Goal: Task Accomplishment & Management: Manage account settings

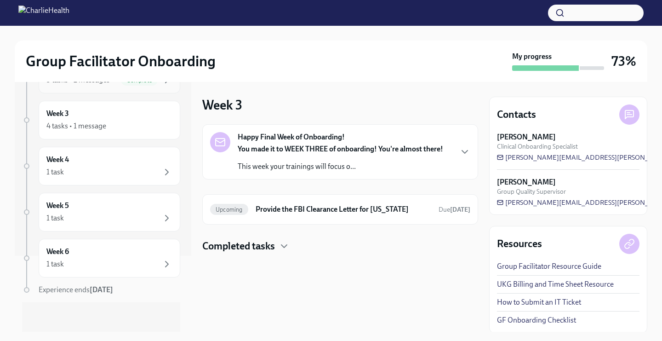
scroll to position [74, 0]
click at [87, 127] on div "4 tasks • 1 message" at bounding box center [76, 127] width 60 height 10
click at [87, 164] on div "Week 4 1 task" at bounding box center [109, 167] width 126 height 23
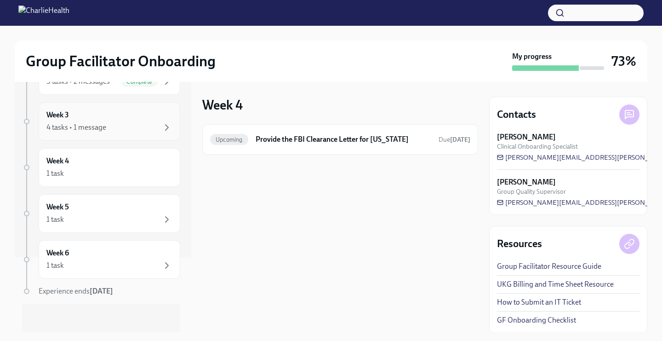
click at [86, 130] on div "4 tasks • 1 message" at bounding box center [76, 127] width 60 height 10
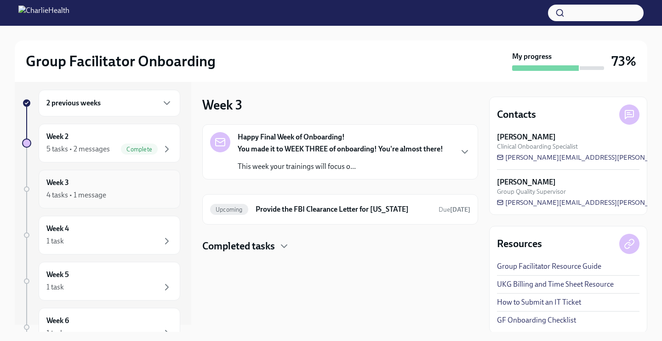
scroll to position [6, 0]
click at [88, 185] on div "Week 3 4 tasks • 1 message" at bounding box center [109, 190] width 126 height 23
click at [82, 144] on div "Week 2 5 tasks • 2 messages Complete" at bounding box center [109, 144] width 126 height 23
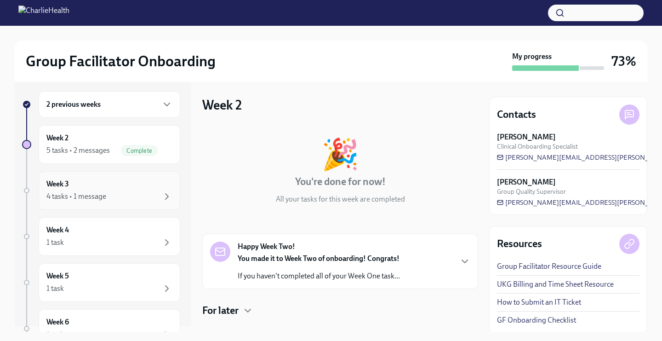
click at [86, 184] on div "Week 3 4 tasks • 1 message" at bounding box center [109, 190] width 126 height 23
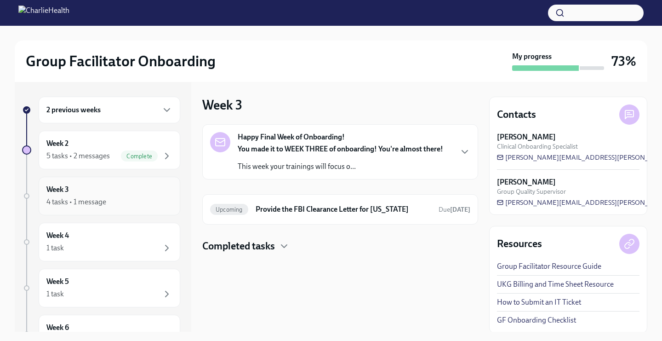
click at [87, 186] on div "Week 3 4 tasks • 1 message" at bounding box center [109, 195] width 126 height 23
